Goal: Information Seeking & Learning: Find specific fact

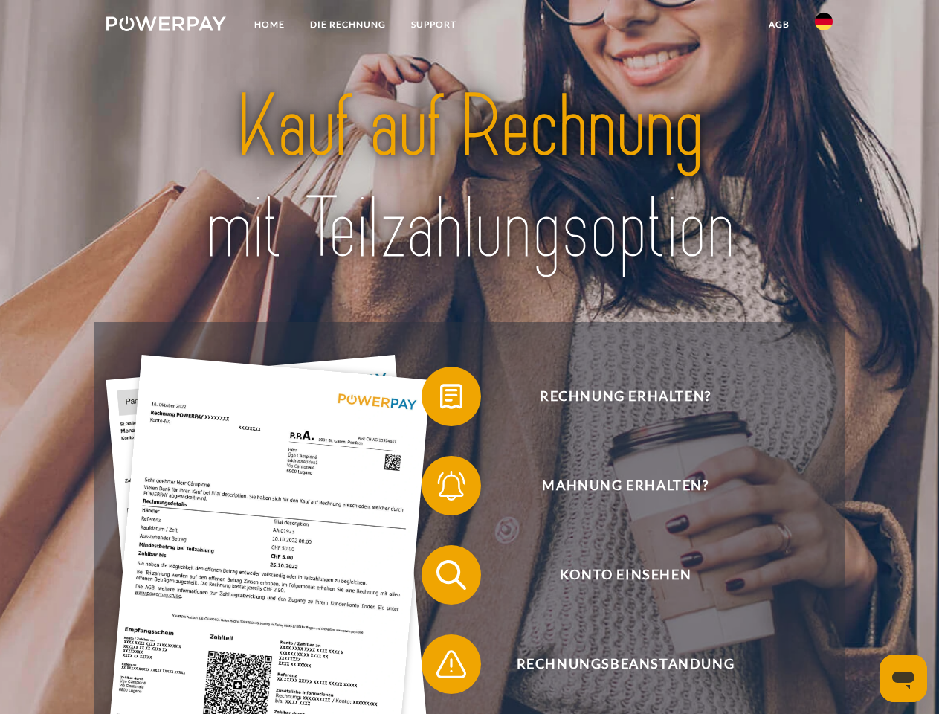
click at [166, 26] on img at bounding box center [166, 23] width 120 height 15
click at [824, 26] on img at bounding box center [824, 22] width 18 height 18
click at [779, 25] on link "agb" at bounding box center [779, 24] width 46 height 27
click at [440, 399] on span at bounding box center [429, 396] width 74 height 74
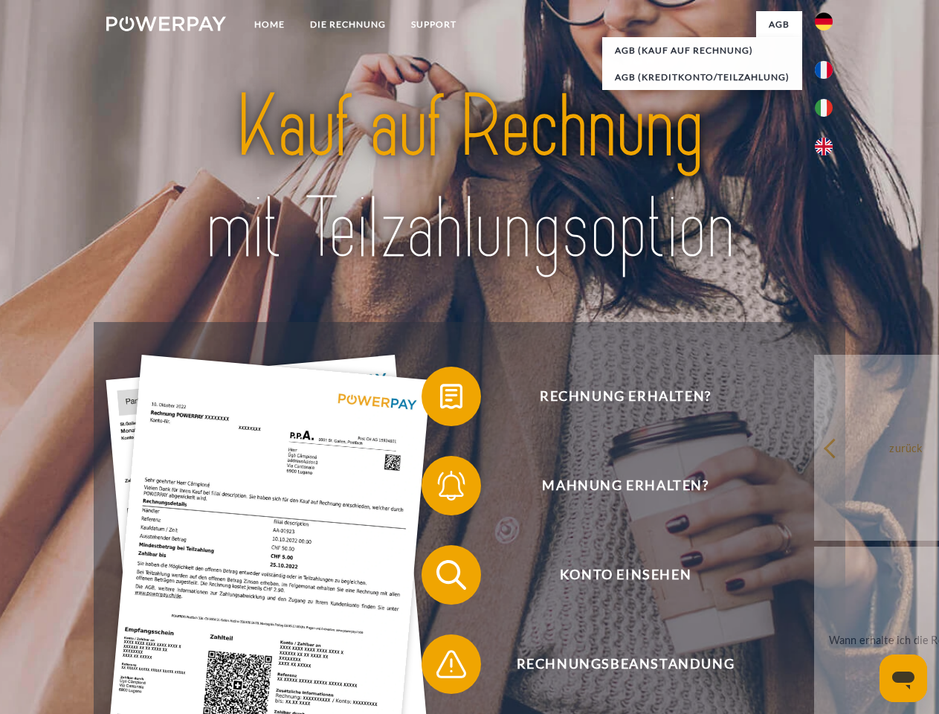
click at [440, 489] on span at bounding box center [429, 485] width 74 height 74
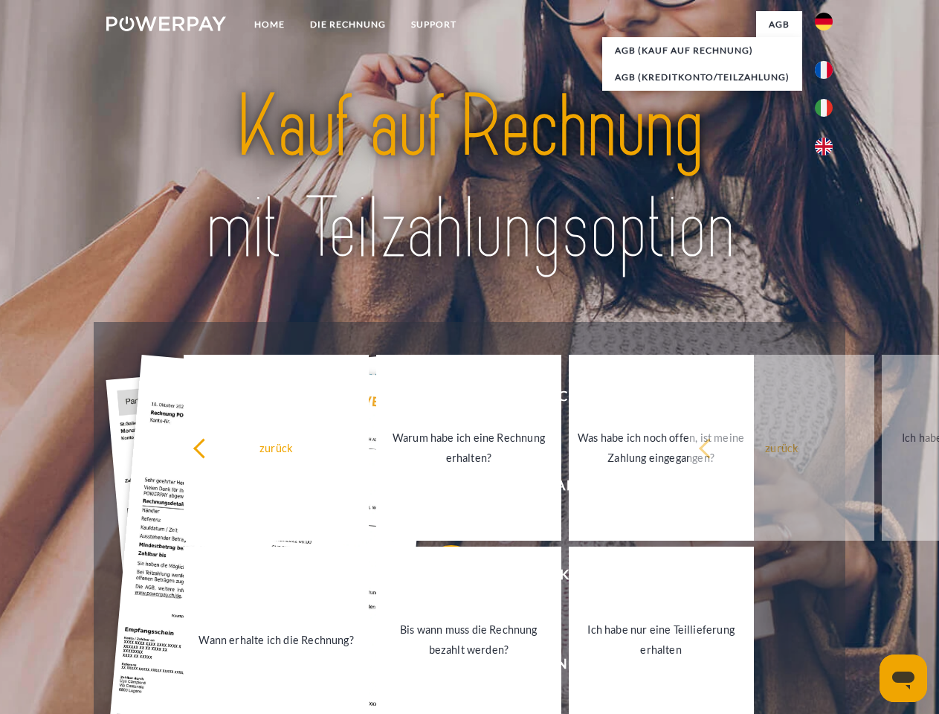
click at [440, 578] on link "Bis wann muss die Rechnung bezahlt werden?" at bounding box center [468, 640] width 185 height 186
click at [440, 667] on span at bounding box center [429, 664] width 74 height 74
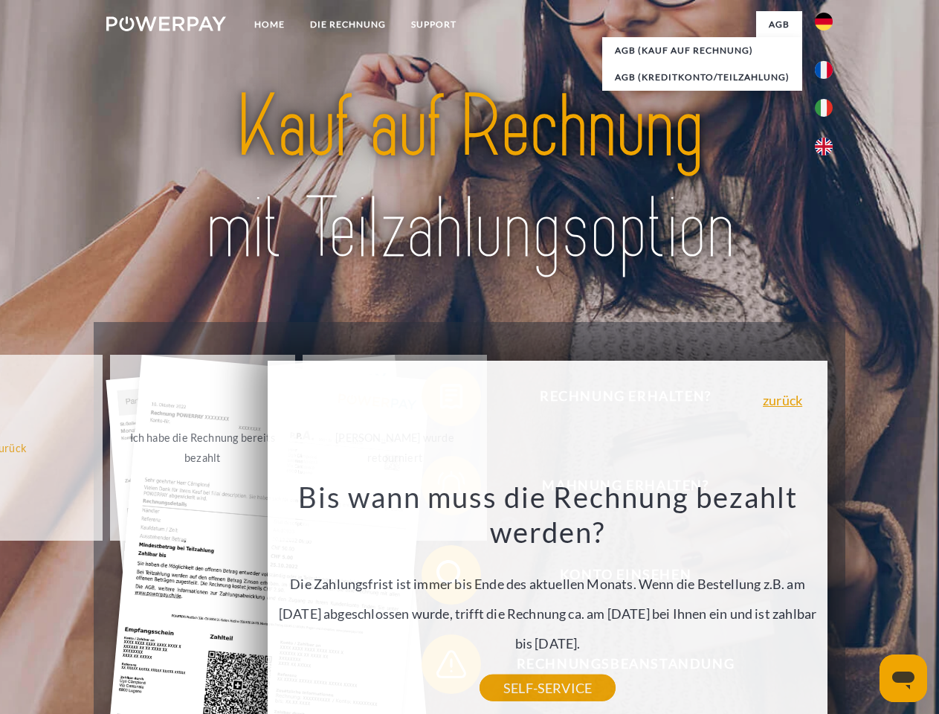
click at [904, 678] on icon "Messaging-Fenster öffnen" at bounding box center [903, 681] width 22 height 18
